Goal: Navigation & Orientation: Find specific page/section

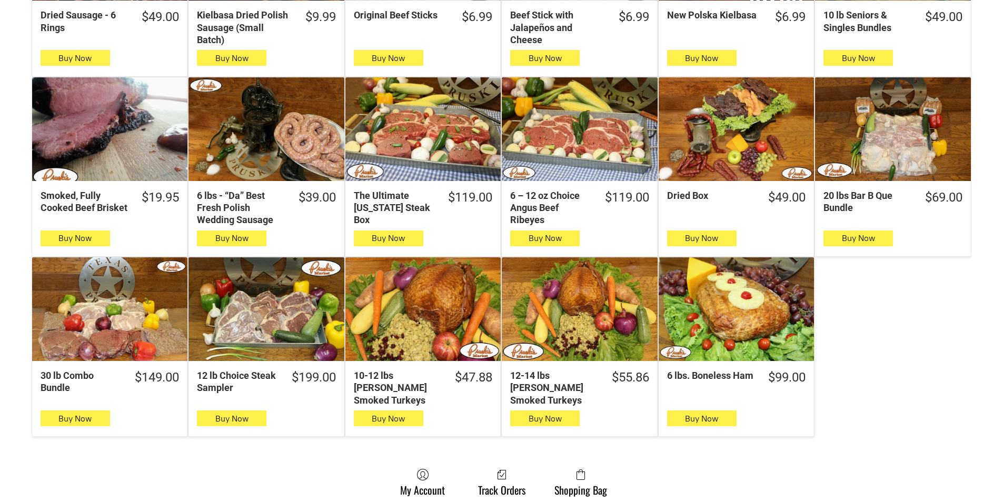
scroll to position [474, 0]
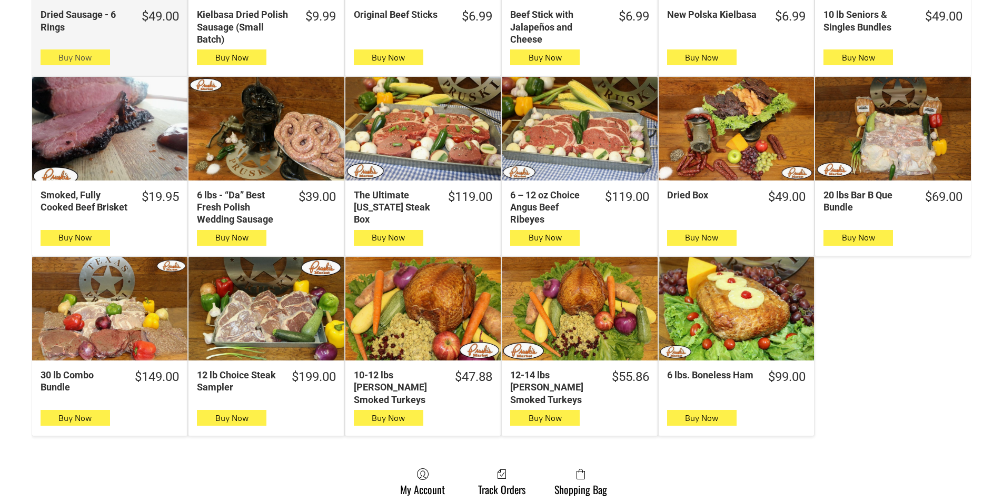
click at [57, 62] on button "Buy Now" at bounding box center [75, 57] width 69 height 16
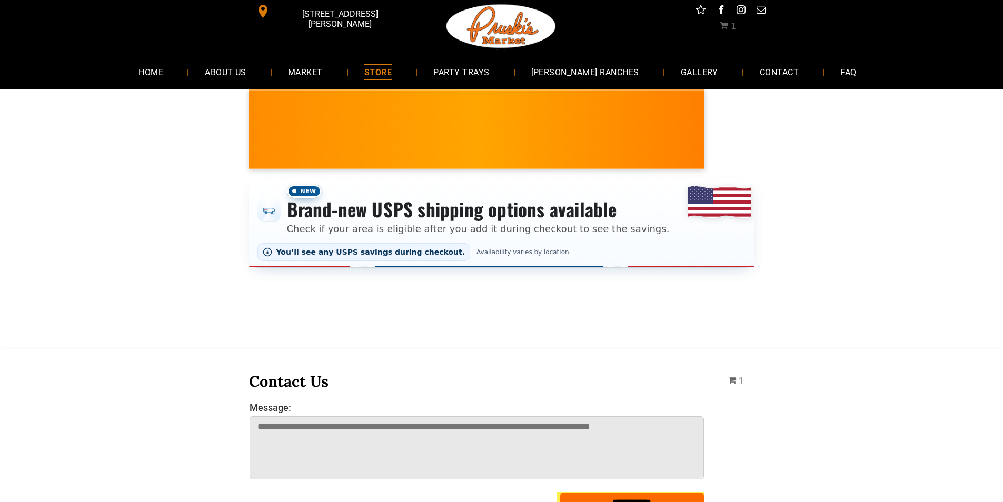
scroll to position [0, 0]
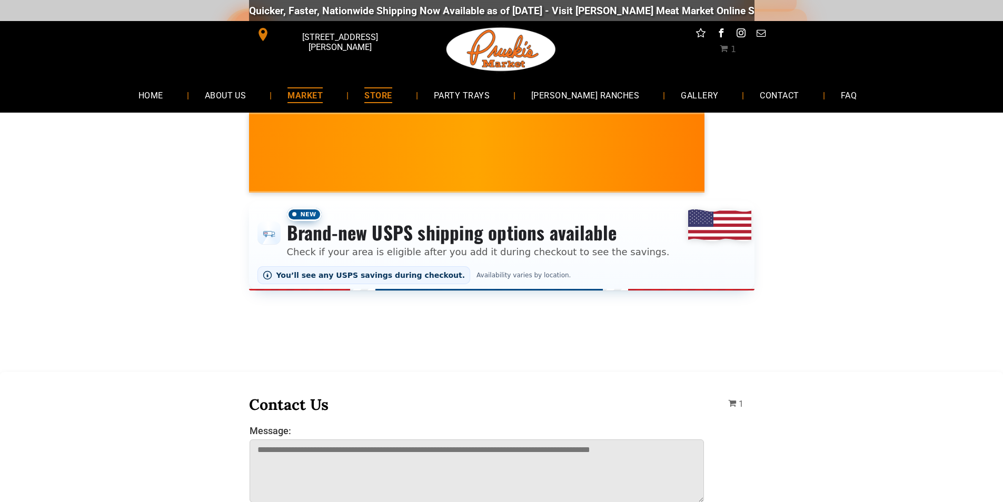
click at [323, 98] on span "MARKET" at bounding box center [304, 94] width 35 height 15
